Goal: Check status: Check status

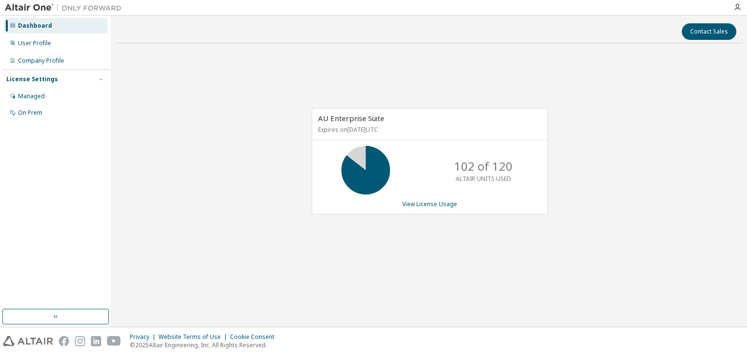
click at [262, 117] on div "AU Enterprise Suite Expires on [DATE] UTC 102 of 120 ALTAIR UNITS USED View Lic…" at bounding box center [429, 166] width 625 height 231
click at [262, 117] on div "AU Enterprise Suite Expires on December 26, 2025 UTC 102 of 120 ALTAIR UNITS US…" at bounding box center [429, 166] width 625 height 231
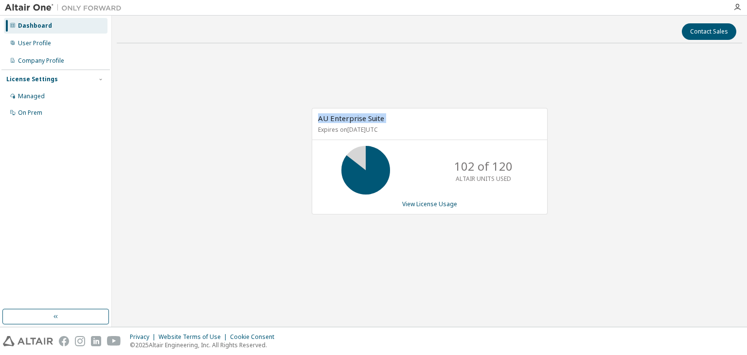
click at [262, 118] on div "AU Enterprise Suite Expires on December 26, 2025 UTC 102 of 120 ALTAIR UNITS US…" at bounding box center [429, 166] width 625 height 231
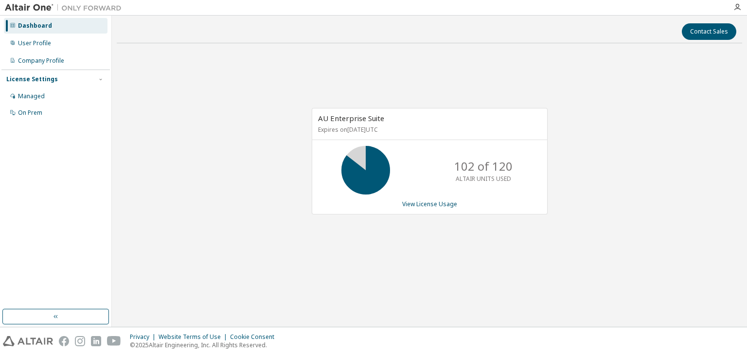
click at [388, 125] on p "Expires on December 26, 2025 UTC" at bounding box center [428, 129] width 221 height 8
click at [550, 238] on div "AU Enterprise Suite Expires on December 26, 2025 UTC 102 of 120 ALTAIR UNITS US…" at bounding box center [429, 166] width 625 height 231
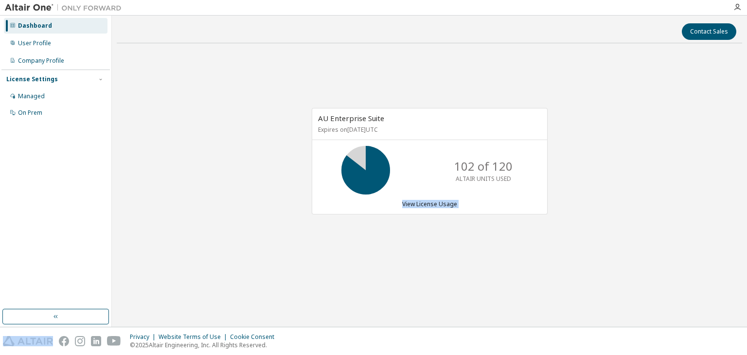
click at [550, 238] on div "AU Enterprise Suite Expires on December 26, 2025 UTC 102 of 120 ALTAIR UNITS US…" at bounding box center [429, 166] width 625 height 231
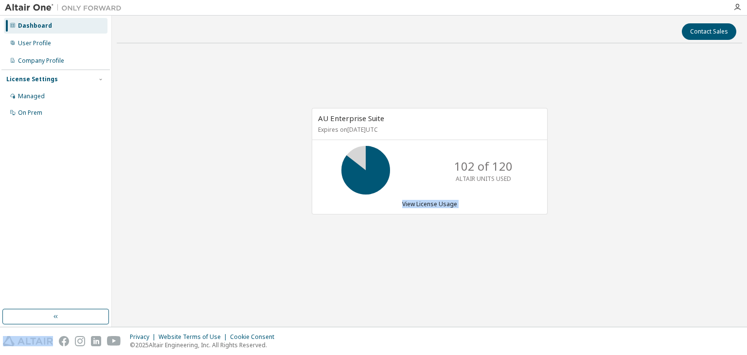
click at [550, 238] on div "AU Enterprise Suite Expires on December 26, 2025 UTC 102 of 120 ALTAIR UNITS US…" at bounding box center [429, 166] width 625 height 231
click at [518, 261] on div "AU Enterprise Suite Expires on December 26, 2025 UTC 102 of 120 ALTAIR UNITS US…" at bounding box center [429, 166] width 625 height 231
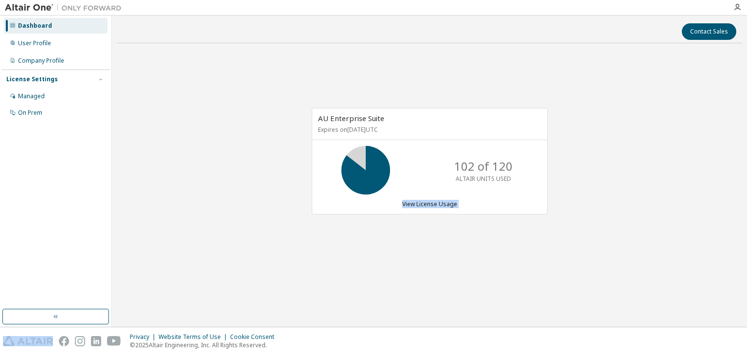
click at [518, 261] on div "AU Enterprise Suite Expires on December 26, 2025 UTC 102 of 120 ALTAIR UNITS US…" at bounding box center [429, 166] width 625 height 231
click at [503, 181] on p "ALTAIR UNITS USED" at bounding box center [482, 179] width 55 height 8
click at [434, 207] on link "View License Usage" at bounding box center [429, 204] width 55 height 8
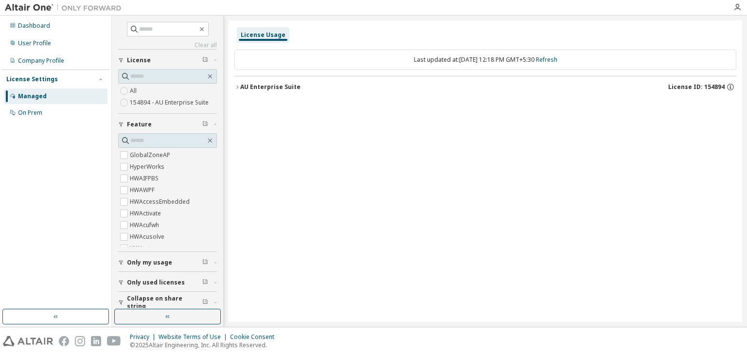
click at [136, 94] on label "All" at bounding box center [134, 91] width 9 height 12
click at [76, 94] on div "Managed" at bounding box center [56, 96] width 104 height 16
click at [204, 28] on icon "button" at bounding box center [202, 29] width 8 height 8
click at [206, 29] on icon "button" at bounding box center [202, 29] width 8 height 8
click at [239, 86] on icon "button" at bounding box center [237, 87] width 6 height 6
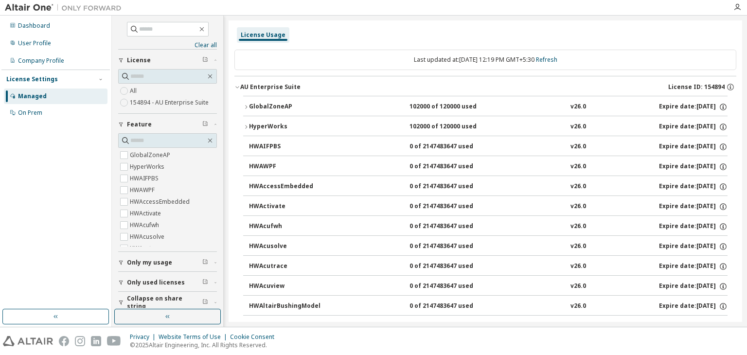
click at [246, 105] on icon "button" at bounding box center [246, 107] width 6 height 6
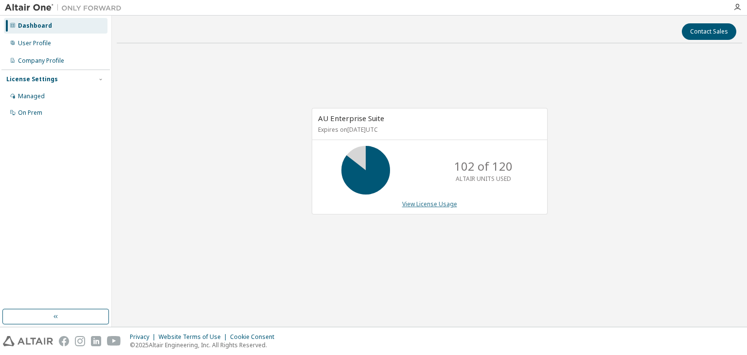
click at [410, 202] on link "View License Usage" at bounding box center [429, 204] width 55 height 8
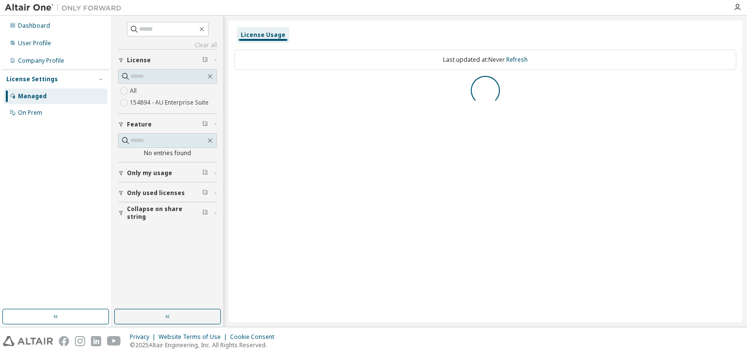
click at [140, 100] on label "154894 - AU Enterprise Suite" at bounding box center [170, 103] width 81 height 12
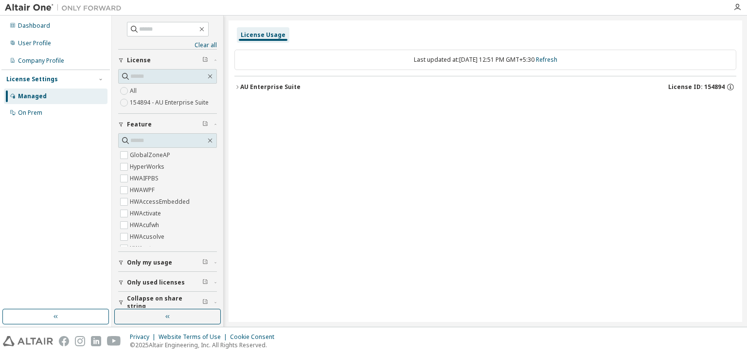
click at [251, 89] on div "AU Enterprise Suite" at bounding box center [270, 87] width 60 height 8
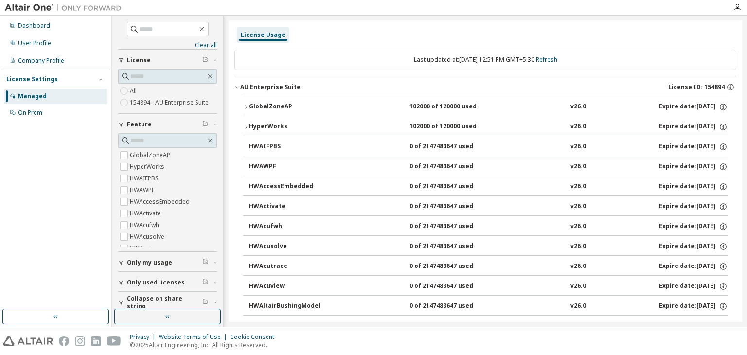
click at [251, 103] on div "GlobalZoneAP" at bounding box center [292, 107] width 87 height 9
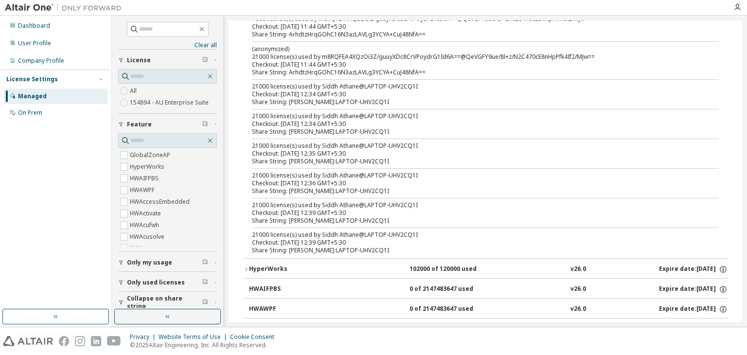
scroll to position [490, 0]
click at [245, 266] on icon "button" at bounding box center [246, 268] width 6 height 6
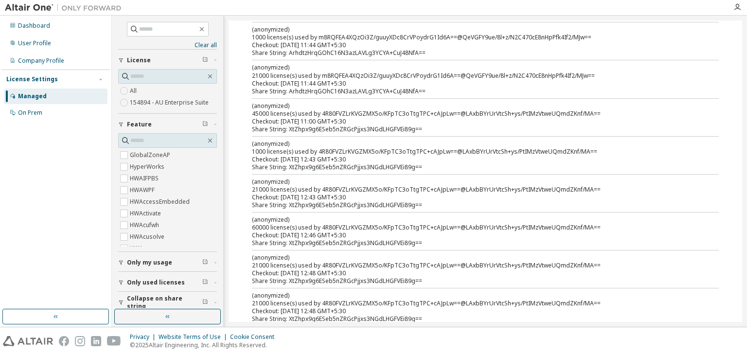
scroll to position [897, 0]
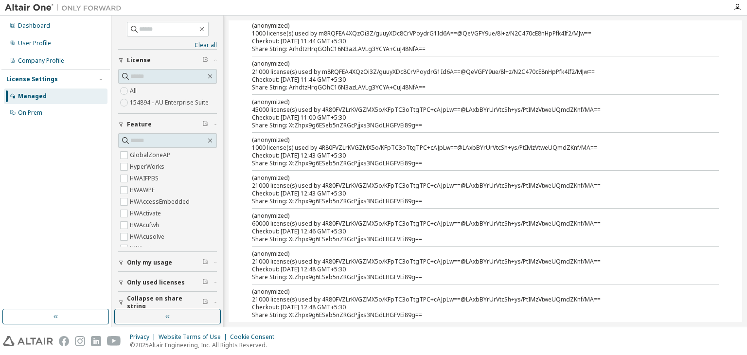
click at [147, 279] on span "Only used licenses" at bounding box center [156, 283] width 58 height 8
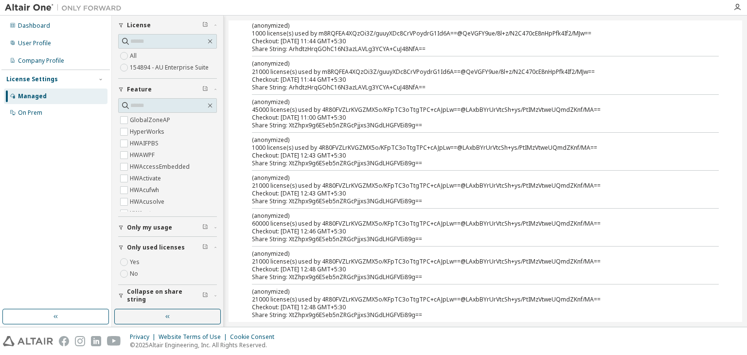
click at [136, 265] on label "Yes" at bounding box center [136, 262] width 12 height 12
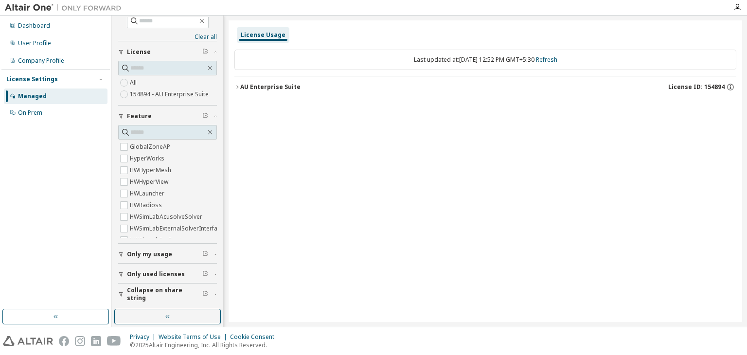
scroll to position [7, 0]
click at [246, 81] on button "AU Enterprise Suite License ID: 154894" at bounding box center [485, 86] width 502 height 21
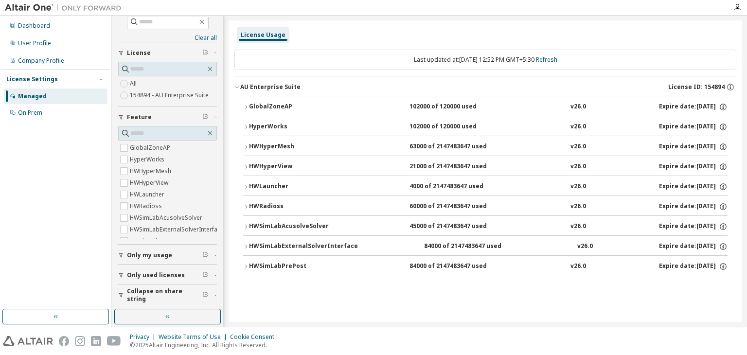
click at [244, 102] on button "GlobalZoneAP 102000 of 120000 used v26.0 Expire date: 2025-12-26" at bounding box center [485, 106] width 484 height 21
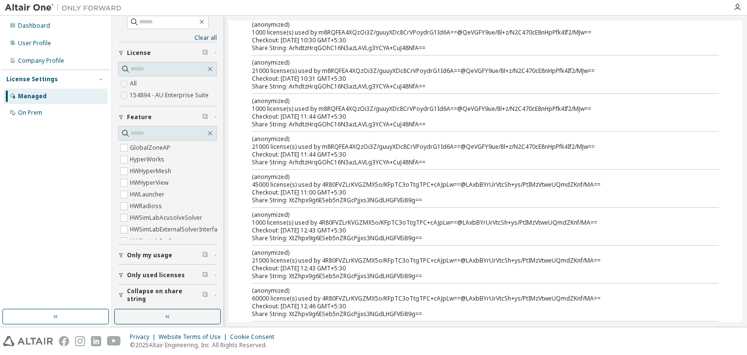
scroll to position [0, 0]
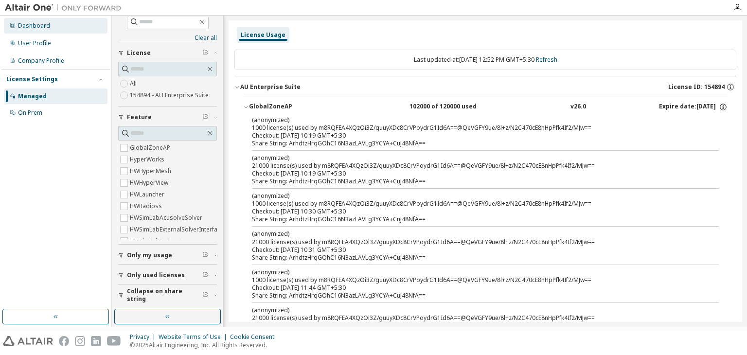
click at [64, 27] on div "Dashboard" at bounding box center [56, 26] width 104 height 16
